Goal: Transaction & Acquisition: Purchase product/service

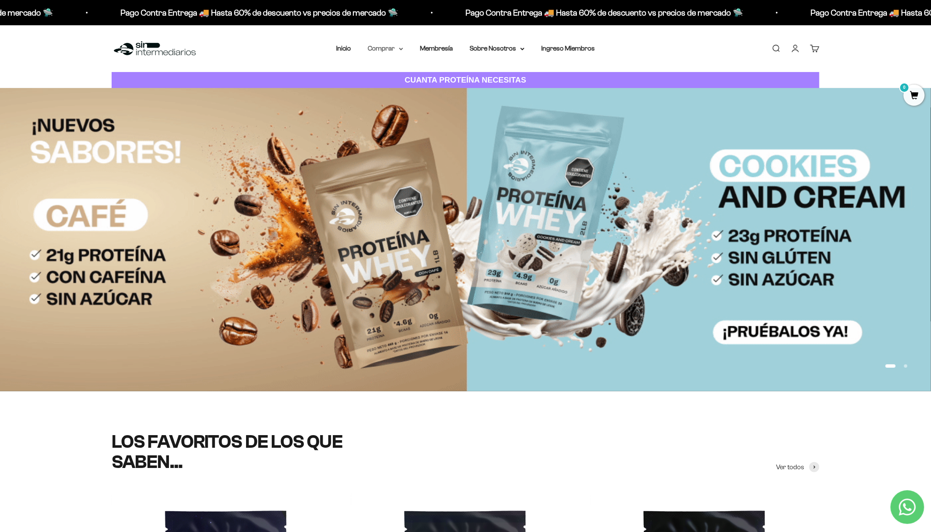
click at [382, 48] on summary "Comprar" at bounding box center [385, 48] width 35 height 11
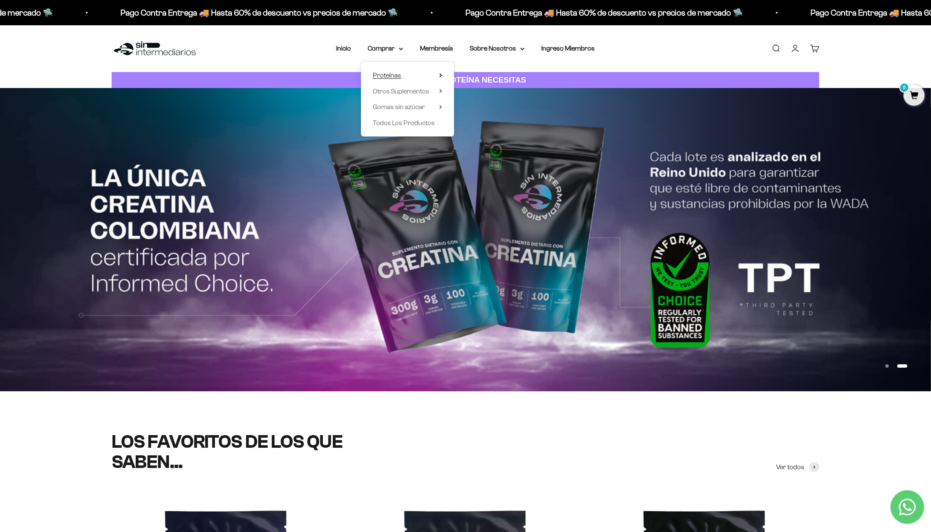
click at [390, 74] on span "Proteínas" at bounding box center [387, 75] width 28 height 7
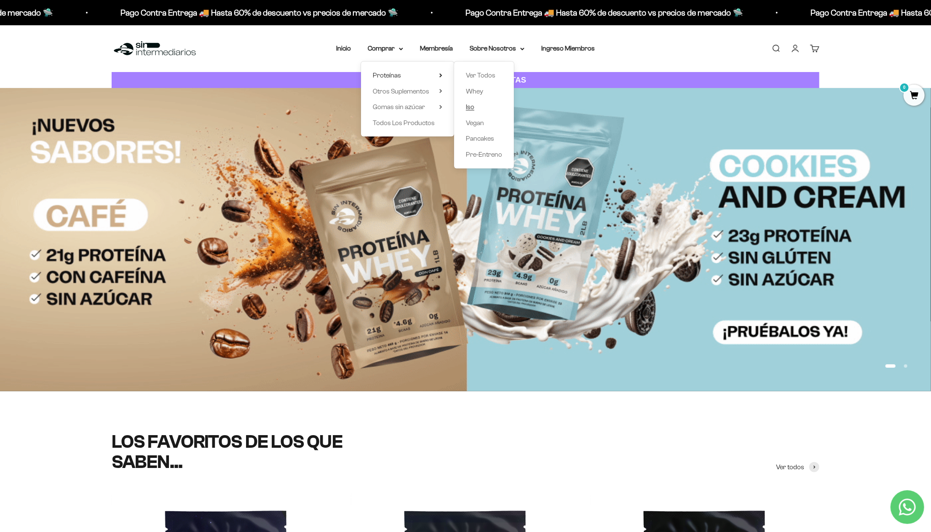
click at [472, 107] on span "Iso" at bounding box center [470, 106] width 8 height 7
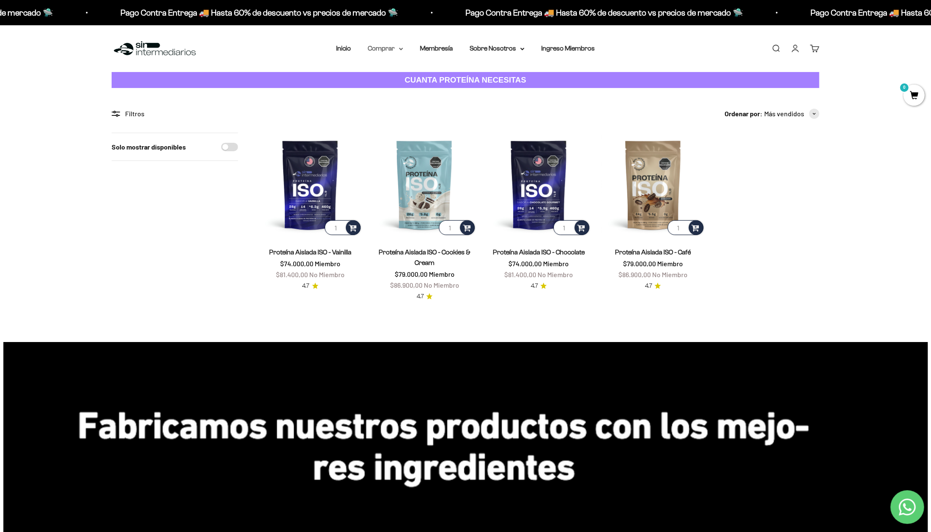
click at [382, 48] on summary "Comprar" at bounding box center [385, 48] width 35 height 11
click at [386, 75] on span "Proteínas" at bounding box center [387, 75] width 28 height 7
click at [477, 92] on span "Whey" at bounding box center [474, 91] width 17 height 7
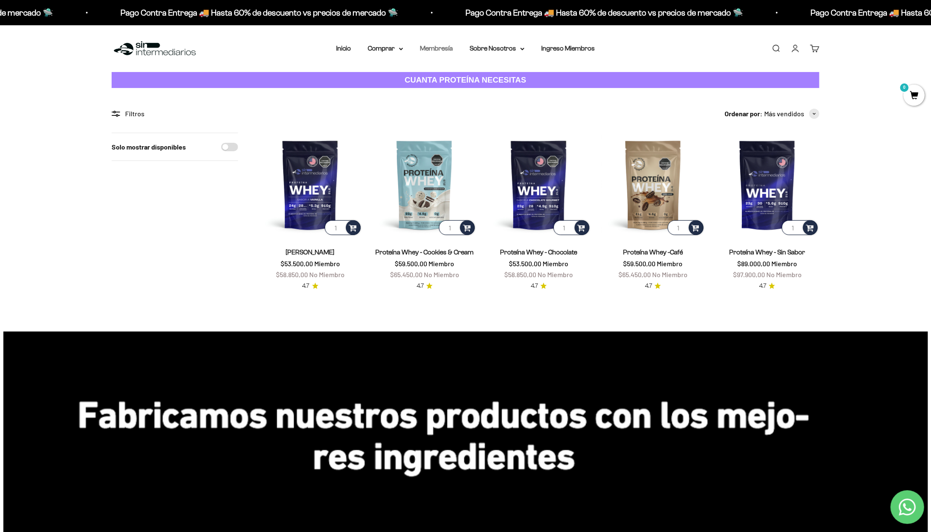
click at [444, 49] on link "Membresía" at bounding box center [436, 48] width 33 height 7
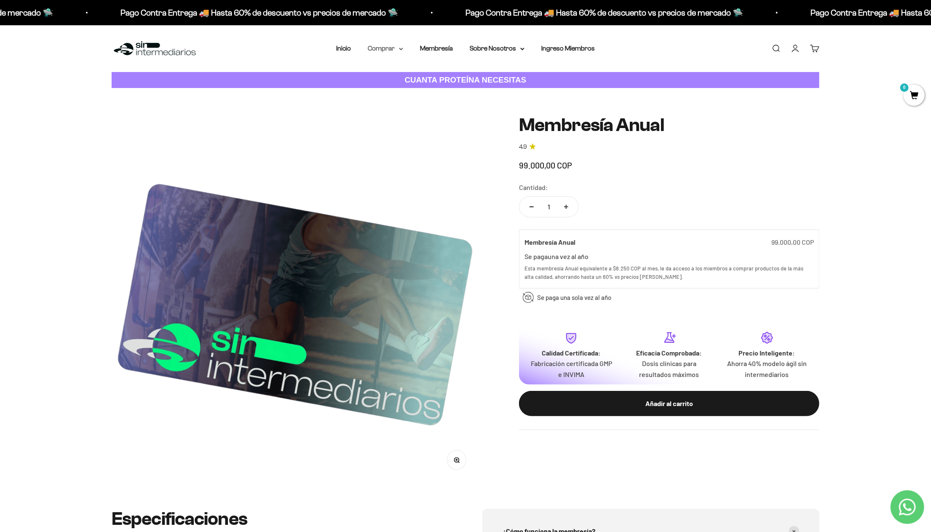
click at [386, 45] on summary "Comprar" at bounding box center [385, 48] width 35 height 11
click at [382, 76] on span "Proteínas" at bounding box center [387, 75] width 28 height 7
click at [477, 90] on span "Whey" at bounding box center [474, 91] width 17 height 7
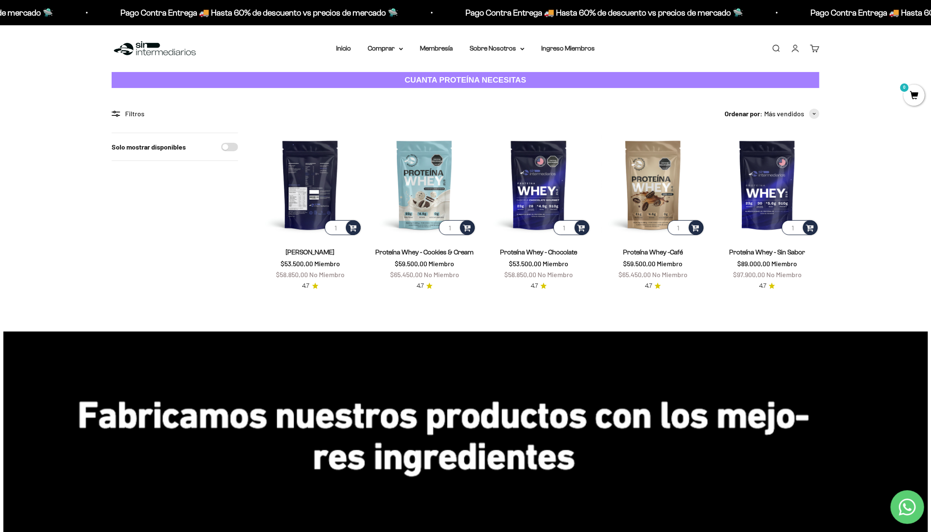
click at [325, 183] on img at bounding box center [310, 185] width 104 height 104
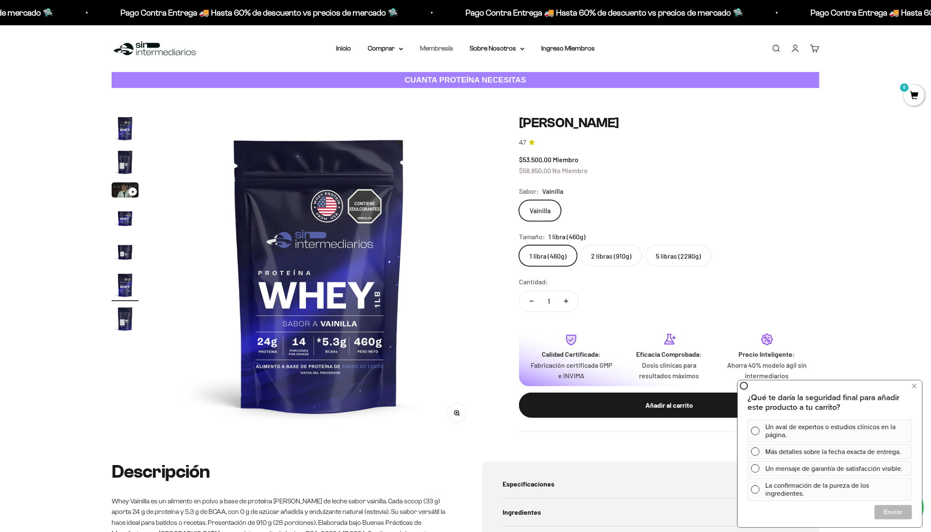
click at [439, 51] on link "Membresía" at bounding box center [436, 48] width 33 height 7
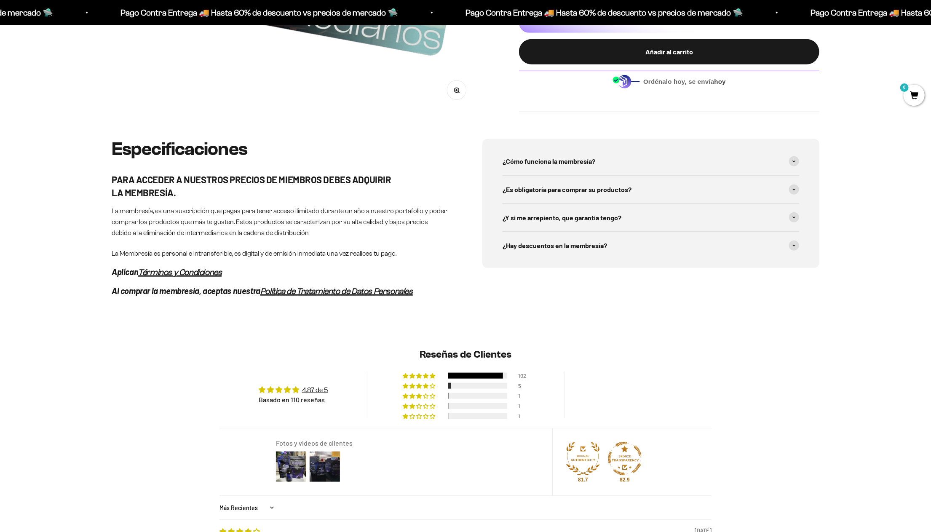
scroll to position [379, 0]
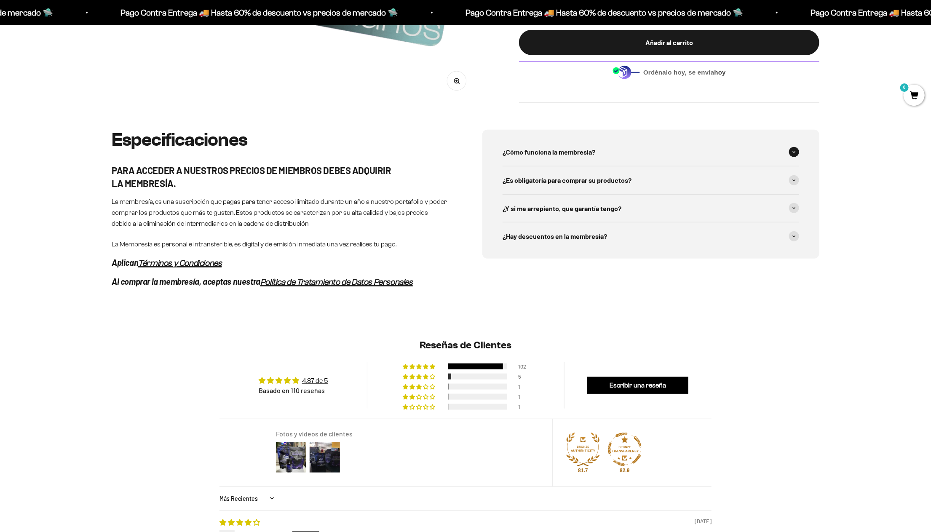
click at [793, 154] on span at bounding box center [794, 152] width 10 height 10
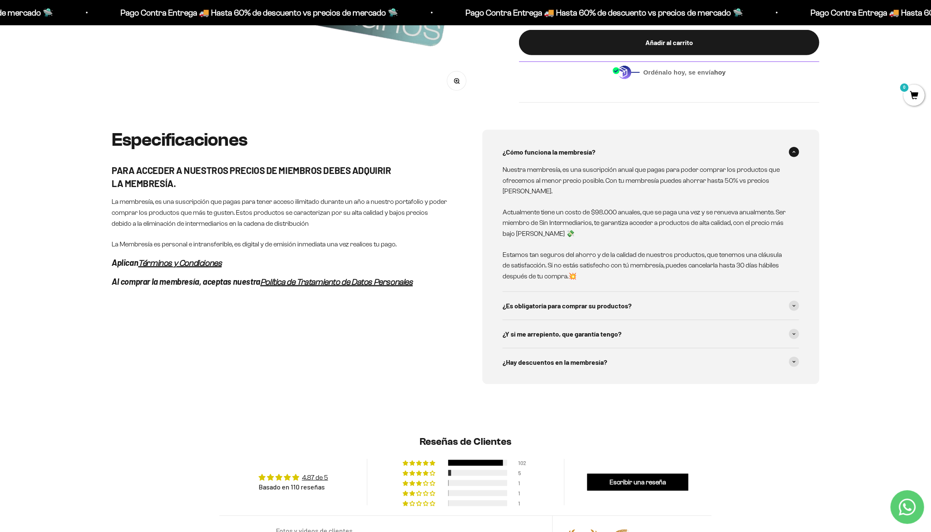
scroll to position [0, 0]
click at [795, 309] on span at bounding box center [794, 306] width 10 height 10
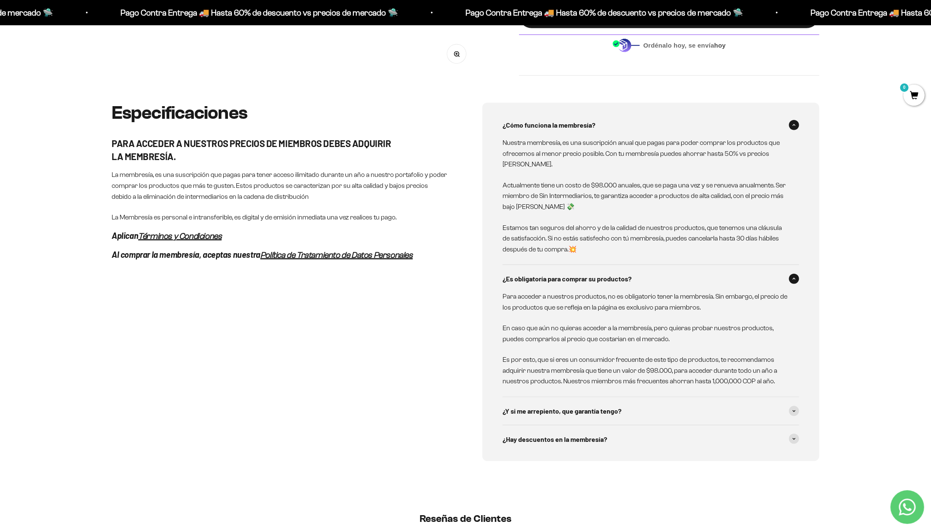
scroll to position [421, 0]
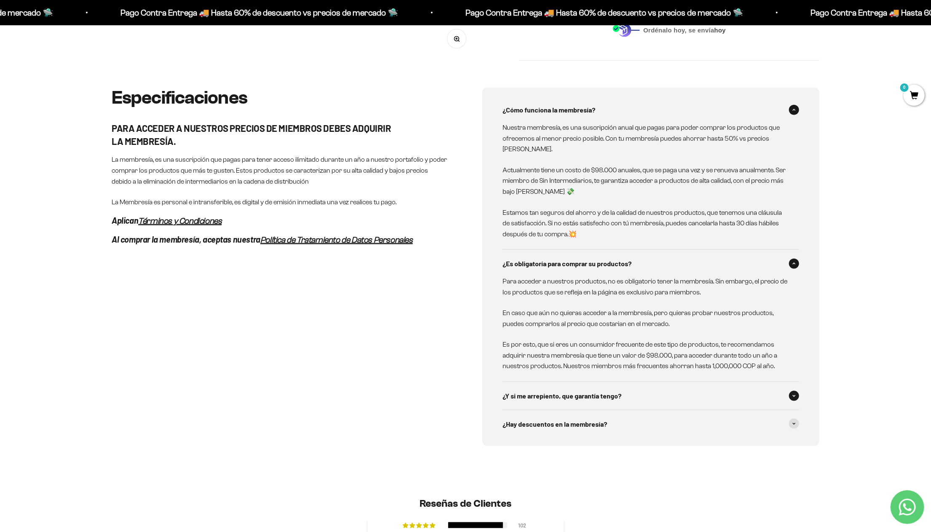
click at [796, 401] on div "¿Y si me arrepiento, que garantía tengo?" at bounding box center [651, 396] width 297 height 28
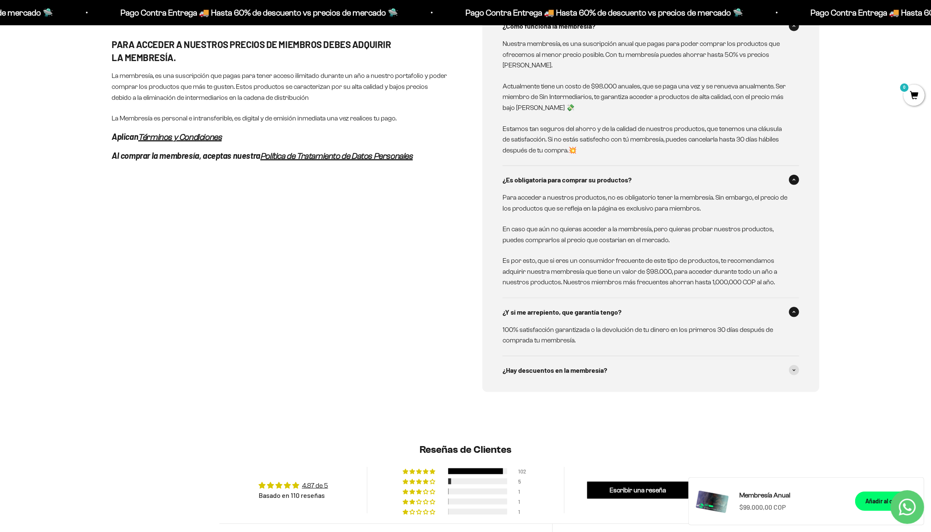
scroll to position [506, 0]
click at [793, 371] on span at bounding box center [794, 370] width 10 height 10
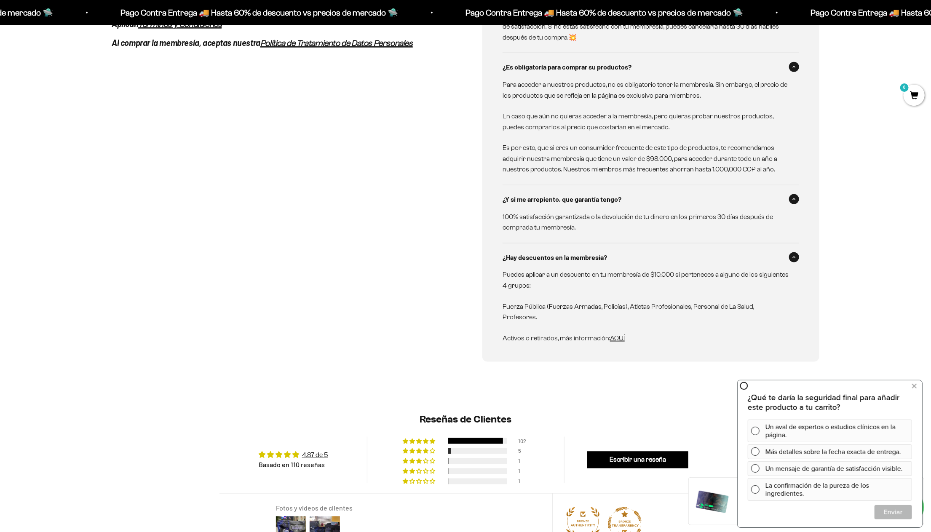
scroll to position [632, 0]
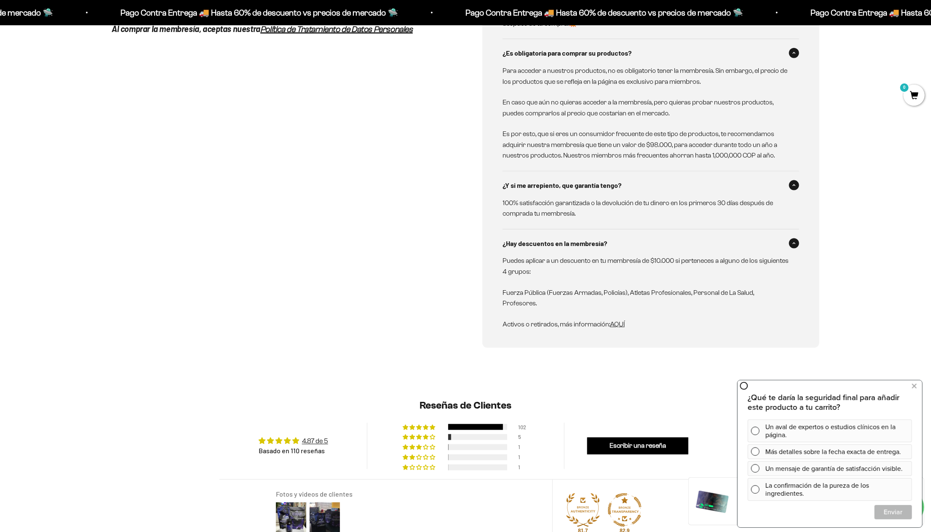
click at [620, 321] on span "AQUÍ" at bounding box center [617, 324] width 15 height 7
